Goal: Check status: Check status

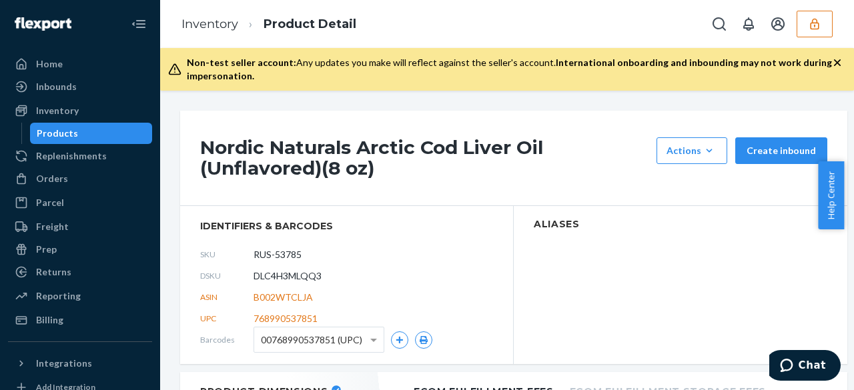
click at [486, 129] on div "Nordic Naturals Arctic Cod Liver Oil (Unflavored)(8 oz) Actions Add components …" at bounding box center [513, 158] width 667 height 95
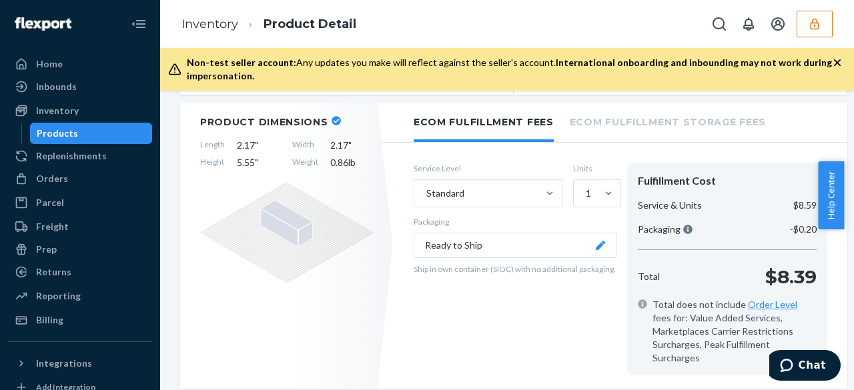
scroll to position [269, 0]
click at [506, 193] on div "Standard" at bounding box center [475, 194] width 123 height 27
click at [426, 193] on input "Standard" at bounding box center [425, 193] width 1 height 13
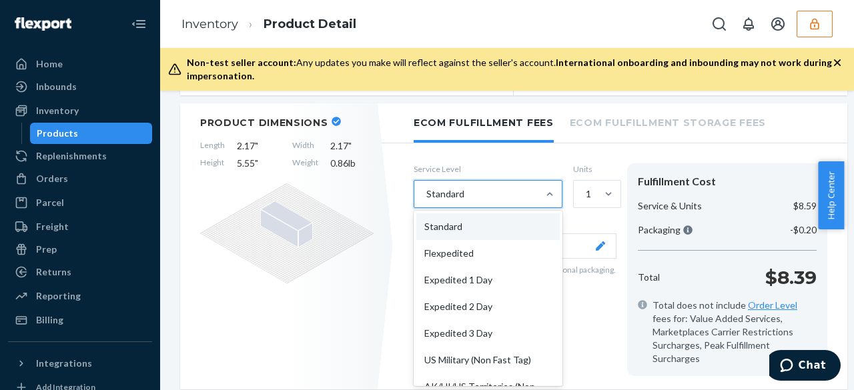
click at [506, 193] on div "Standard" at bounding box center [475, 194] width 123 height 27
click at [426, 193] on input "option Standard focused, 1 of 10. 10 results available. Use Up and Down to choo…" at bounding box center [425, 193] width 1 height 13
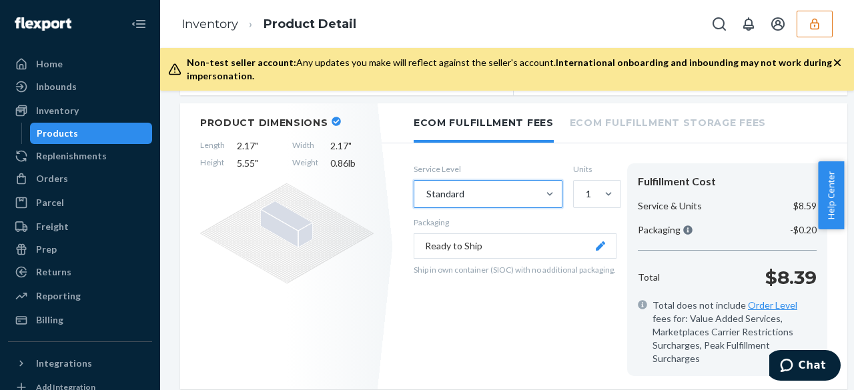
click at [480, 242] on button "Ready to Ship" at bounding box center [515, 245] width 203 height 25
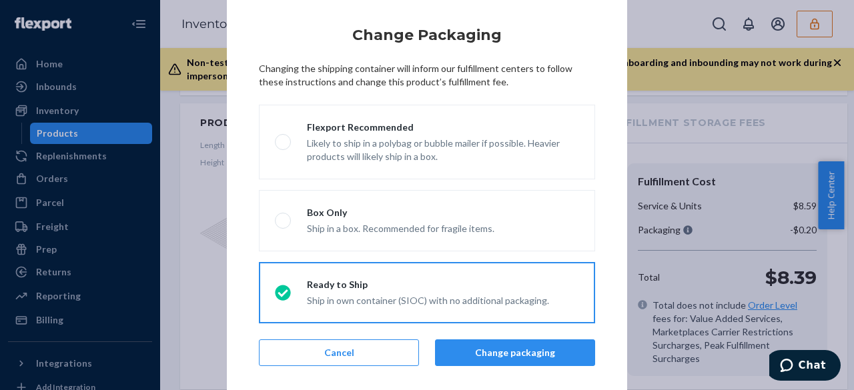
click at [653, 130] on div "× Change Packaging Changing the shipping container will inform our fulfillment …" at bounding box center [427, 195] width 854 height 390
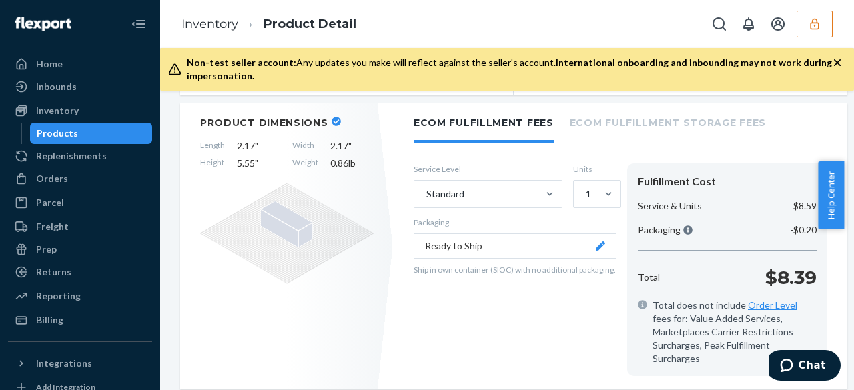
scroll to position [304, 0]
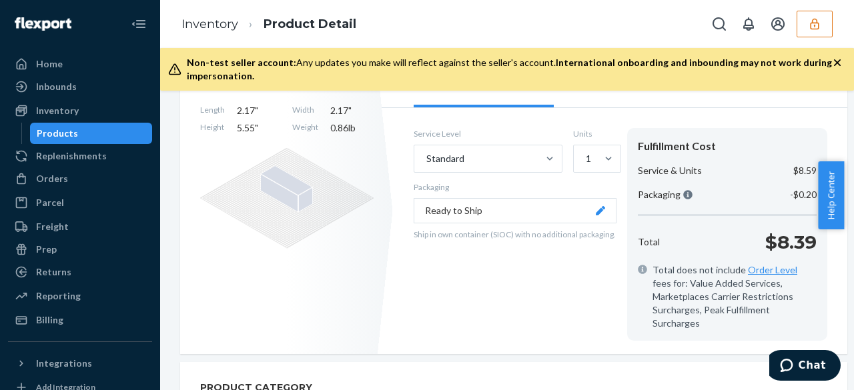
click at [490, 211] on button "Ready to Ship" at bounding box center [515, 210] width 203 height 25
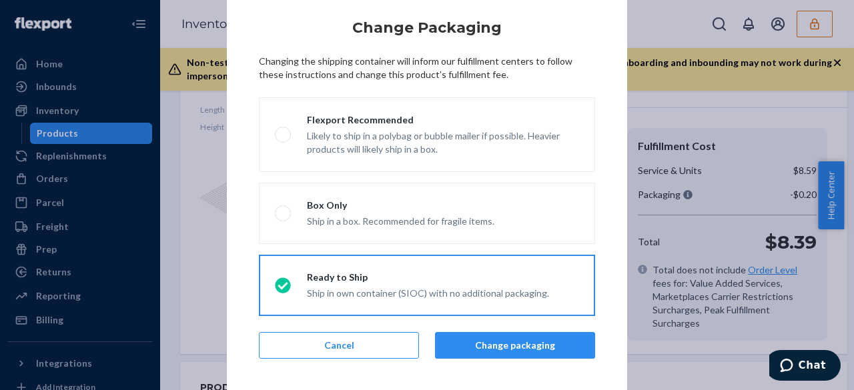
scroll to position [7, 0]
click at [742, 119] on div "× Change Packaging Changing the shipping container will inform our fulfillment …" at bounding box center [427, 195] width 854 height 390
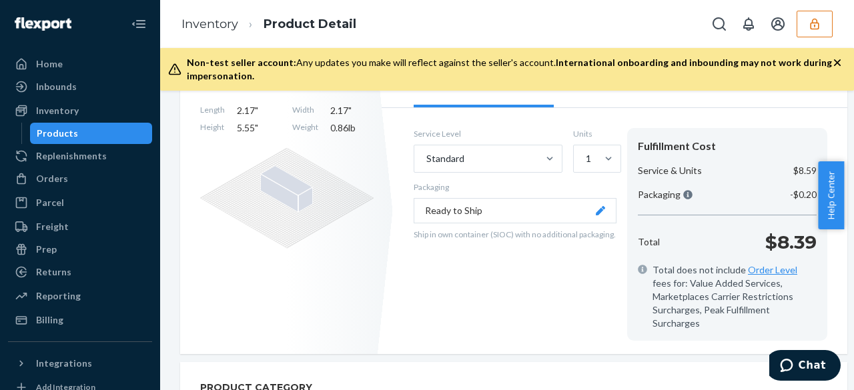
click at [775, 112] on div "Ecom Fulfillment Fees Ecom Fulfillment Storage Fees Service Level Standard Unit…" at bounding box center [621, 211] width 454 height 287
click at [772, 118] on div "Service Level Standard Units 1 Packaging Ready to Ship Ship in own container (S…" at bounding box center [621, 235] width 454 height 240
click at [496, 211] on button "Ready to Ship" at bounding box center [515, 210] width 203 height 25
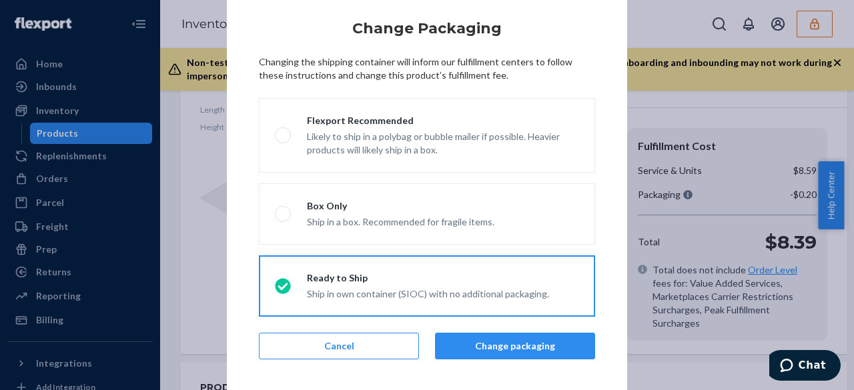
scroll to position [0, 0]
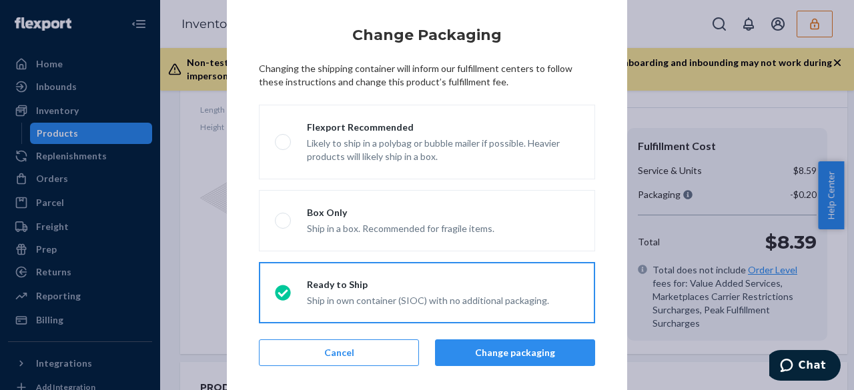
click at [674, 110] on div "× Change Packaging Changing the shipping container will inform our fulfillment …" at bounding box center [427, 195] width 854 height 390
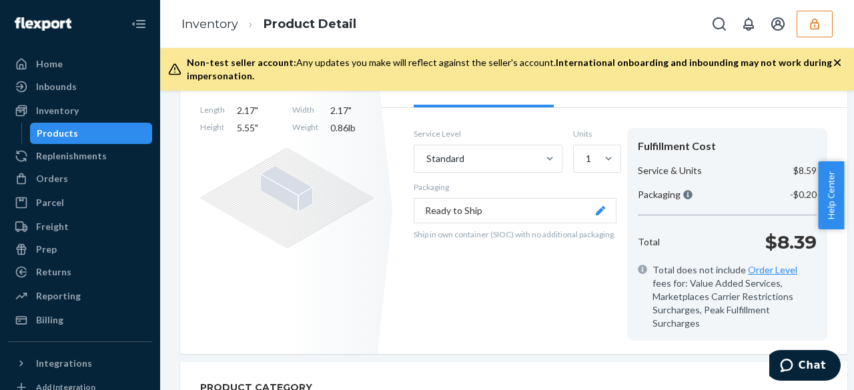
click at [761, 100] on ul "Ecom Fulfillment Fees Ecom Fulfillment Storage Fees" at bounding box center [615, 88] width 466 height 40
click at [503, 11] on div "Inventory Product Detail" at bounding box center [507, 24] width 694 height 48
click at [578, 300] on div "Service Level Standard Units 1 Packaging Ready to Ship Ship in own container (S…" at bounding box center [515, 234] width 203 height 213
click at [476, 22] on div "Inventory Product Detail" at bounding box center [507, 24] width 694 height 48
